Goal: Find specific page/section: Find specific page/section

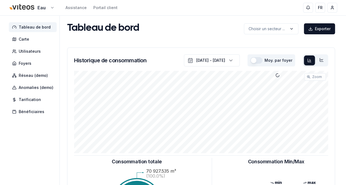
click at [52, 8] on html "Eau Assistance Portail client FR [PERSON_NAME] Tableau de bord Carte Utilisateu…" at bounding box center [173, 170] width 346 height 341
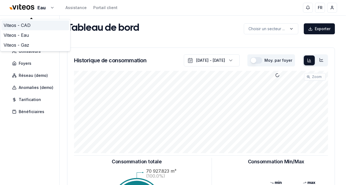
click at [25, 24] on link "Viteos - CAD" at bounding box center [35, 25] width 68 height 10
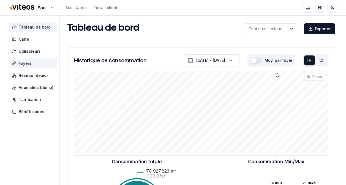
click at [25, 64] on span "Foyers" at bounding box center [25, 64] width 13 height 6
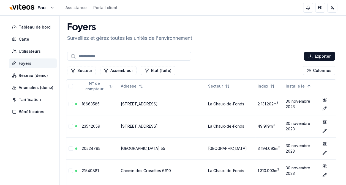
click at [118, 56] on input at bounding box center [129, 56] width 124 height 9
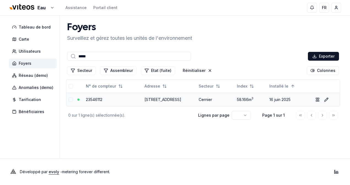
type input "*****"
click at [151, 100] on link "[STREET_ADDRESS]" at bounding box center [162, 99] width 37 height 5
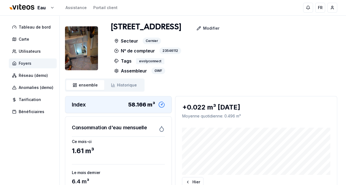
click at [31, 64] on span "Foyers" at bounding box center [25, 64] width 13 height 6
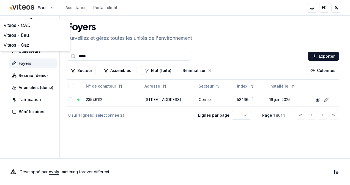
click at [49, 7] on html "Eau Assistance Portail client FR [PERSON_NAME] Tableau de bord Carte Utilisateu…" at bounding box center [175, 92] width 350 height 185
click at [25, 24] on link "Viteos - CAD" at bounding box center [35, 25] width 68 height 10
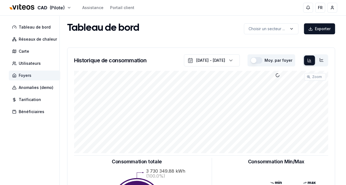
click at [25, 74] on span "Foyers" at bounding box center [25, 76] width 13 height 6
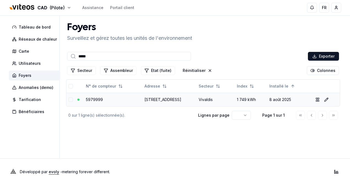
click at [148, 99] on link "[STREET_ADDRESS]" at bounding box center [162, 99] width 37 height 5
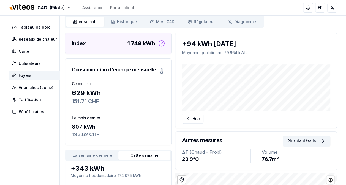
scroll to position [55, 0]
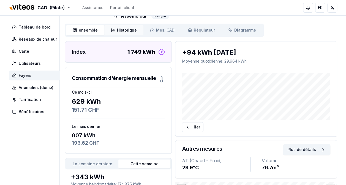
click at [123, 32] on span "Historique" at bounding box center [127, 31] width 20 height 6
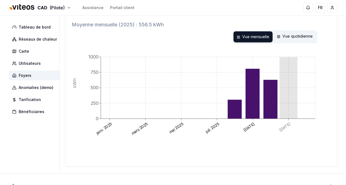
scroll to position [110, 0]
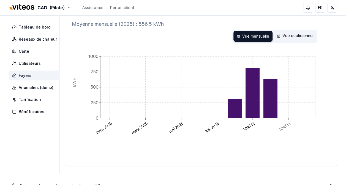
click at [24, 75] on span "Foyers" at bounding box center [25, 76] width 13 height 6
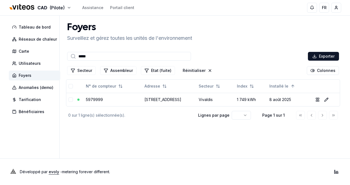
click at [130, 56] on input "*****" at bounding box center [129, 56] width 124 height 9
drag, startPoint x: 122, startPoint y: 55, endPoint x: 80, endPoint y: 56, distance: 41.5
click at [80, 56] on input "*****" at bounding box center [129, 56] width 124 height 9
type input "*"
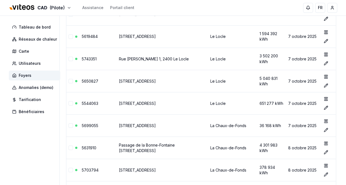
scroll to position [11380, 0]
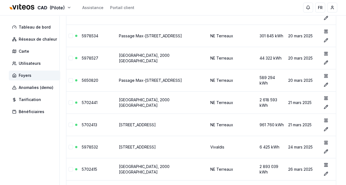
scroll to position [0, 0]
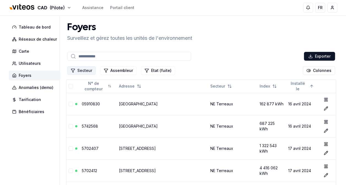
click at [85, 69] on button "Secteur" at bounding box center [81, 70] width 29 height 9
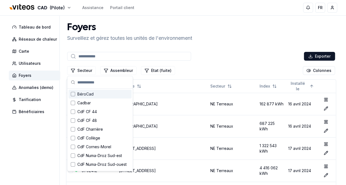
click at [85, 94] on span "BéroCad" at bounding box center [85, 95] width 16 height 6
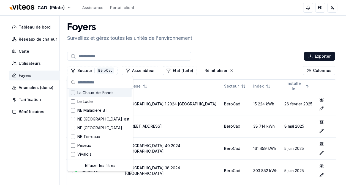
click at [91, 56] on input at bounding box center [129, 56] width 124 height 9
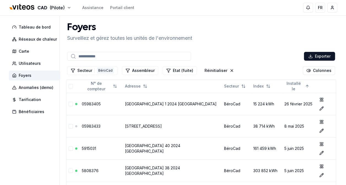
click at [96, 57] on input at bounding box center [129, 56] width 124 height 9
click at [89, 72] on button "Secteur 1 BéroCad" at bounding box center [92, 70] width 50 height 9
click at [89, 70] on button "Secteur 1 BéroCad" at bounding box center [92, 70] width 50 height 9
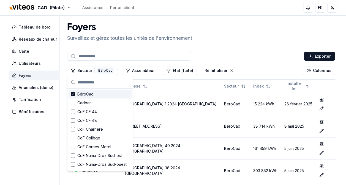
click at [72, 93] on icon "Suggestions" at bounding box center [73, 94] width 4 height 4
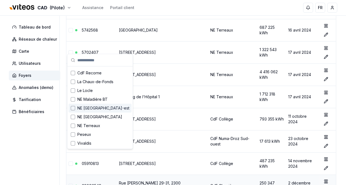
scroll to position [138, 0]
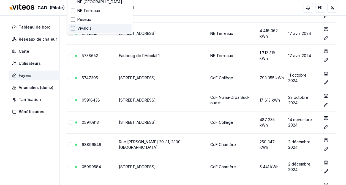
click at [83, 28] on span "Vivaldis" at bounding box center [84, 29] width 14 height 6
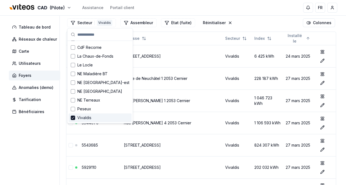
scroll to position [0, 0]
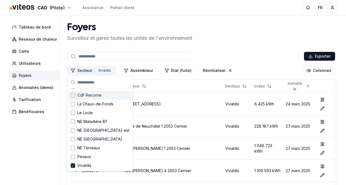
click at [82, 69] on button "Secteur 1 Vivaldis" at bounding box center [91, 70] width 49 height 9
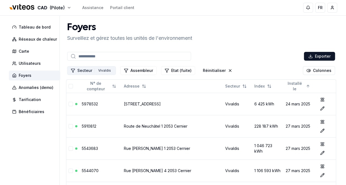
click at [85, 70] on button "Secteur 1 Vivaldis" at bounding box center [91, 70] width 49 height 9
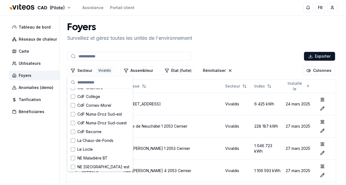
scroll to position [89, 0]
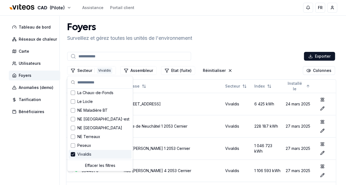
click at [81, 153] on span "Vivaldis" at bounding box center [84, 155] width 14 height 6
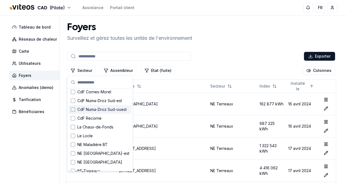
scroll to position [78, 0]
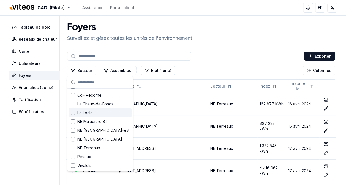
click at [94, 114] on div "Le Locle" at bounding box center [99, 113] width 63 height 9
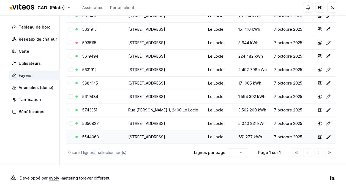
scroll to position [637, 0]
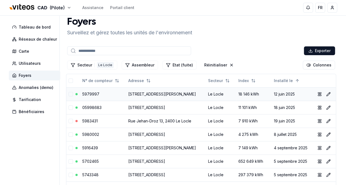
scroll to position [0, 0]
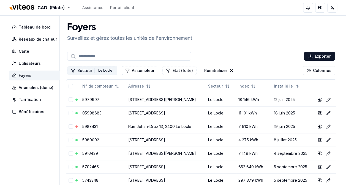
click at [91, 70] on button "Secteur 1 Le Locle" at bounding box center [92, 70] width 50 height 9
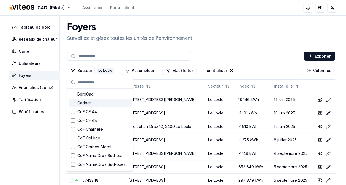
click at [102, 102] on div "Cadbar" at bounding box center [99, 103] width 63 height 9
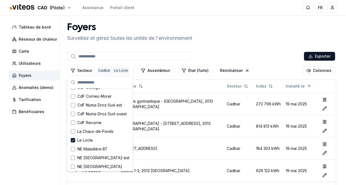
scroll to position [89, 0]
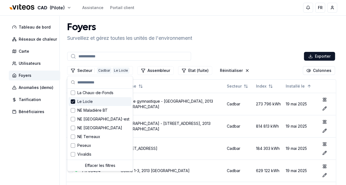
click at [81, 100] on span "Le Locle" at bounding box center [84, 102] width 15 height 6
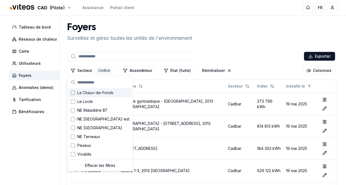
drag, startPoint x: 238, startPoint y: 34, endPoint x: 240, endPoint y: 38, distance: 5.0
click at [239, 34] on div "Foyers Surveillez et gérez toutes les unités de l'environnement" at bounding box center [201, 32] width 272 height 20
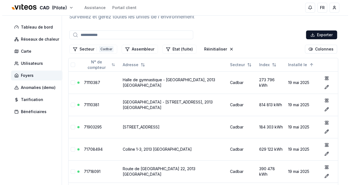
scroll to position [0, 0]
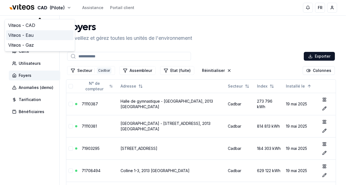
click at [24, 36] on link "Viteos - Eau" at bounding box center [40, 35] width 68 height 10
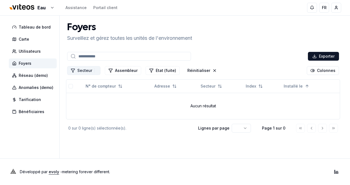
click at [81, 70] on button "Secteur 1" at bounding box center [83, 70] width 33 height 9
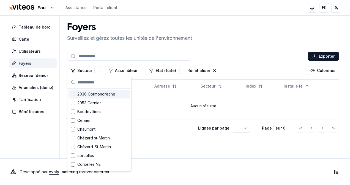
click at [28, 63] on span "Foyers" at bounding box center [25, 64] width 13 height 6
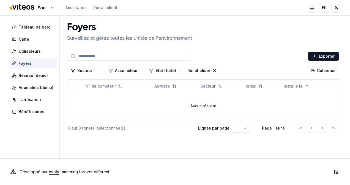
click at [22, 62] on span "Foyers" at bounding box center [25, 64] width 13 height 6
